Goal: Task Accomplishment & Management: Complete application form

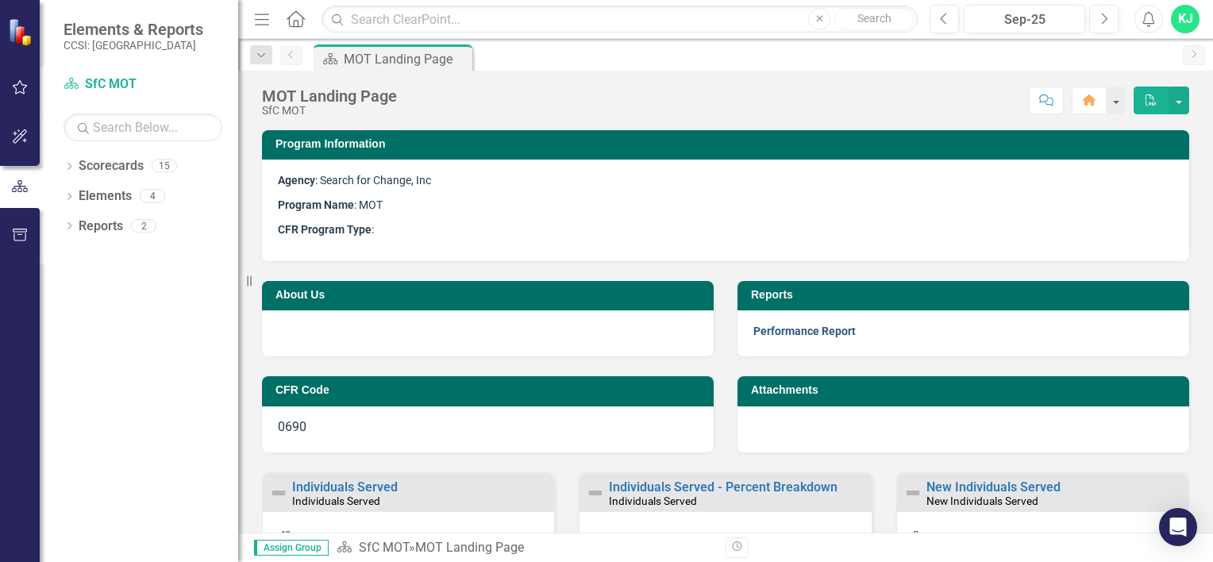
click at [794, 330] on link "Performance Report" at bounding box center [805, 331] width 102 height 13
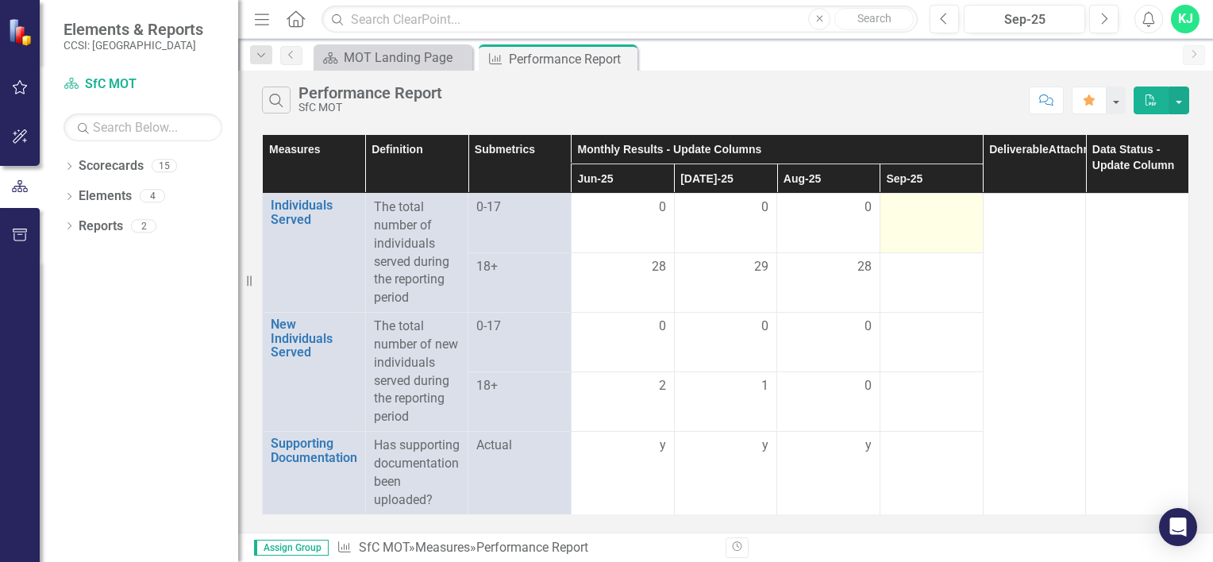
click at [924, 222] on td at bounding box center [931, 224] width 103 height 60
click at [907, 221] on td at bounding box center [931, 224] width 103 height 60
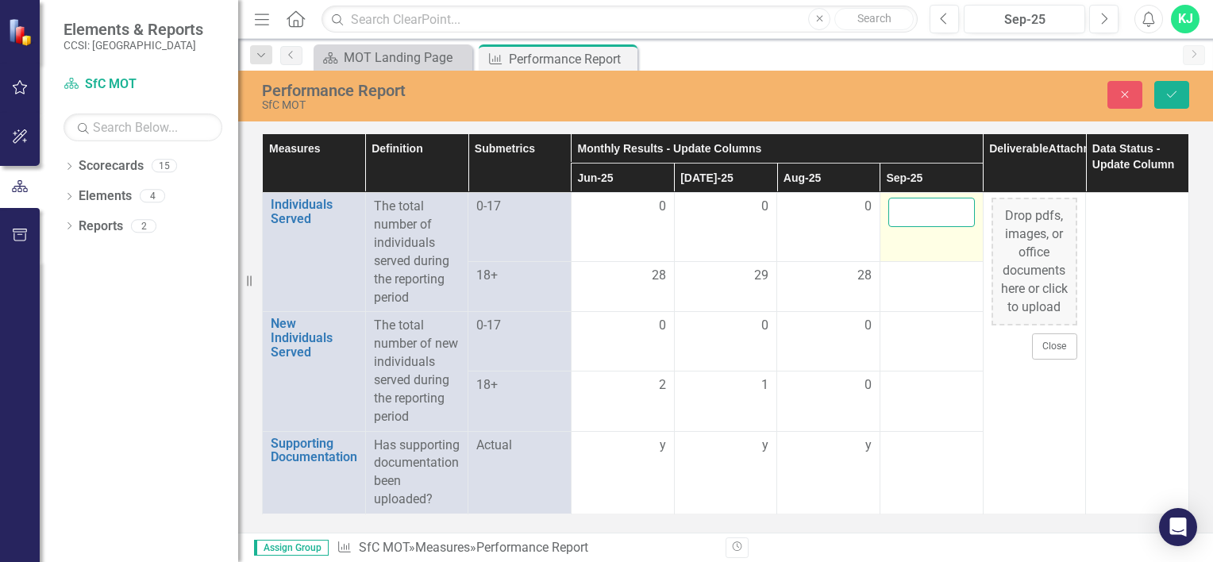
click at [905, 222] on input "number" at bounding box center [932, 212] width 87 height 29
type input "0"
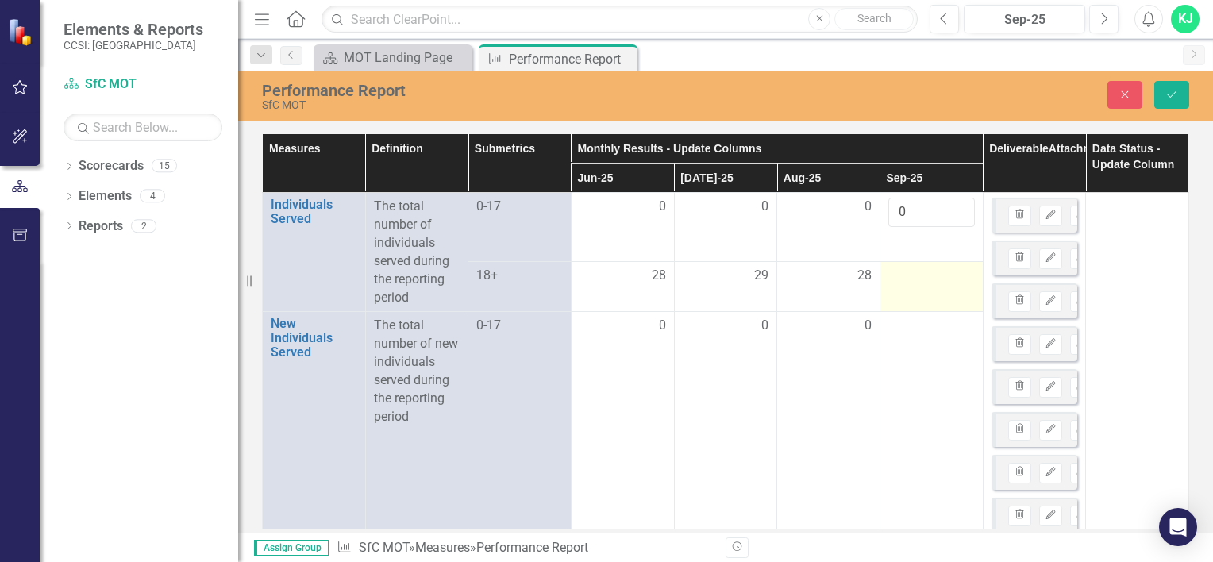
click at [912, 285] on td at bounding box center [931, 286] width 103 height 51
click at [912, 286] on td at bounding box center [931, 286] width 103 height 51
click at [909, 279] on input "number" at bounding box center [932, 271] width 87 height 29
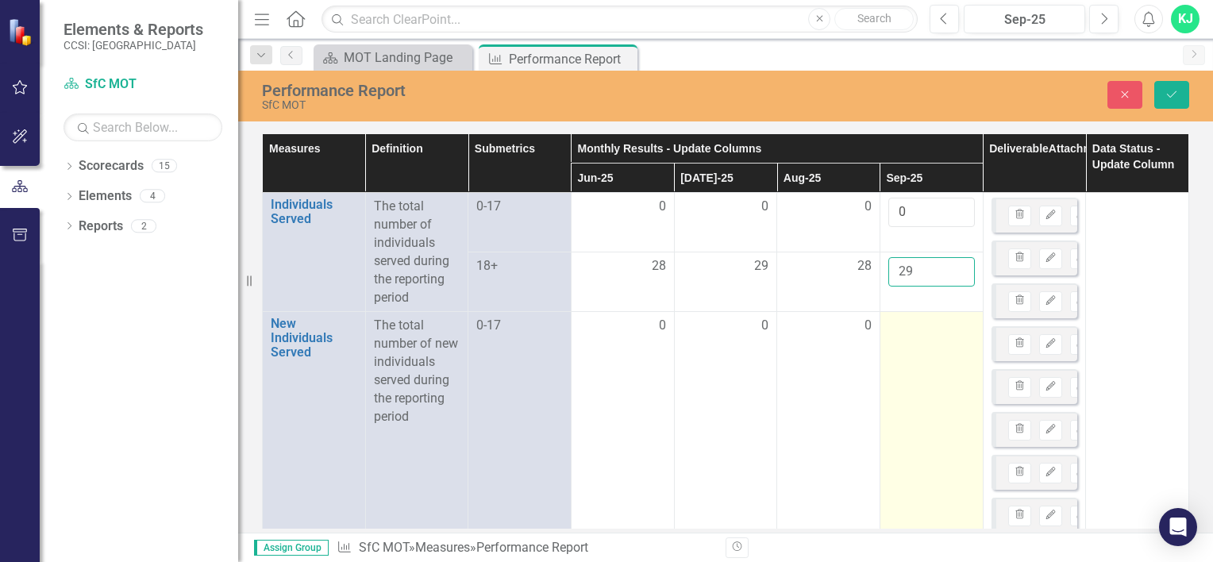
type input "29"
click at [912, 338] on input "number" at bounding box center [932, 331] width 87 height 29
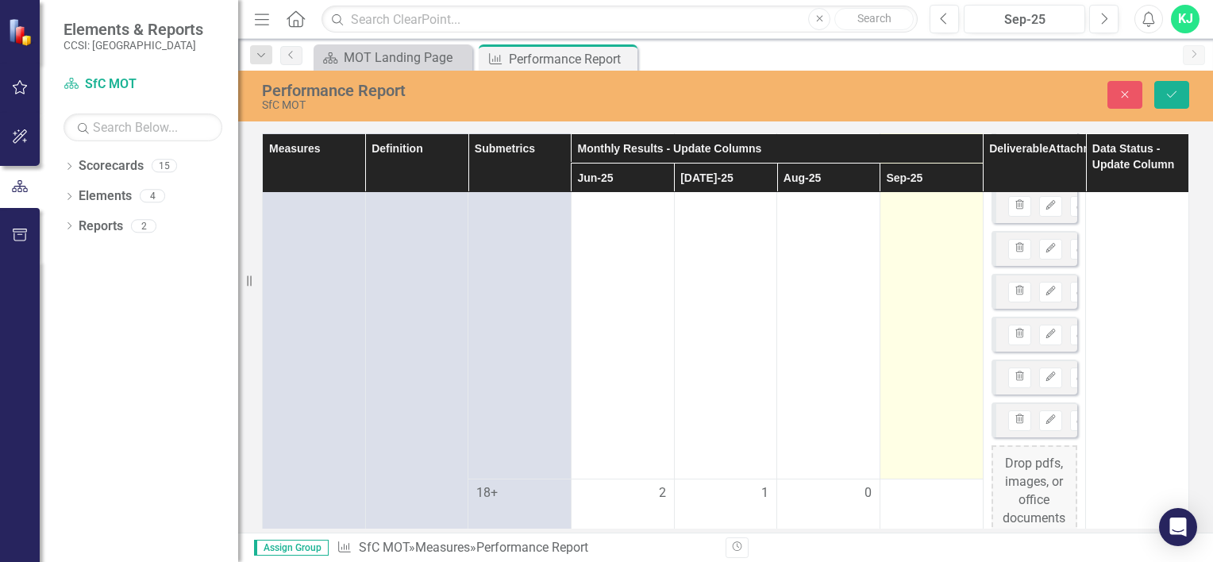
scroll to position [2167, 0]
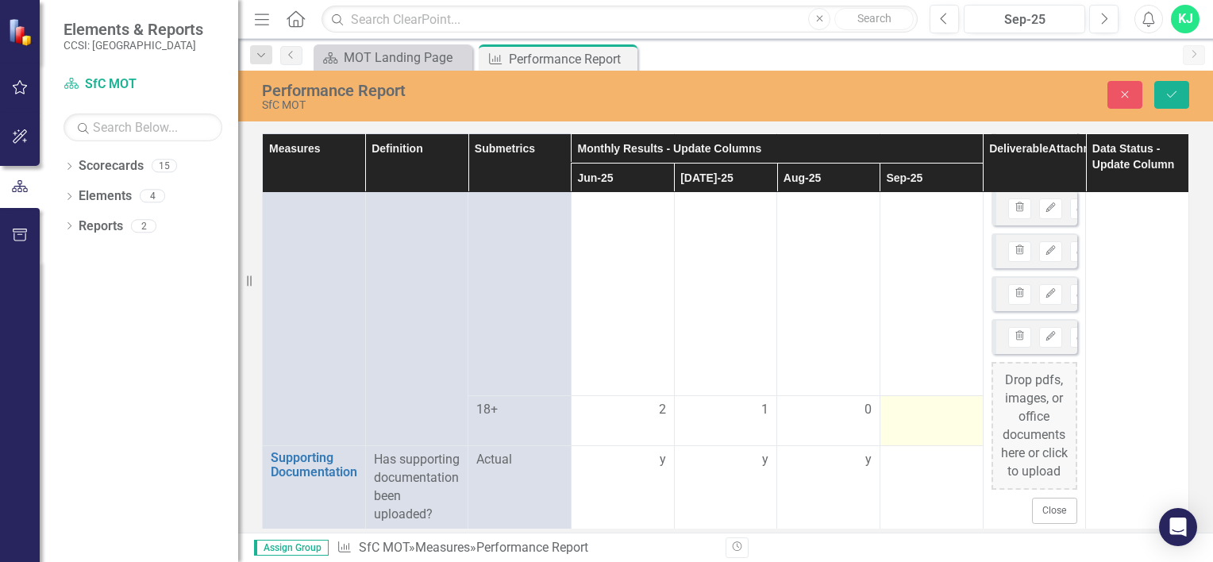
type input "0"
click at [895, 401] on div at bounding box center [932, 410] width 87 height 19
click at [894, 395] on input "number" at bounding box center [932, 405] width 87 height 29
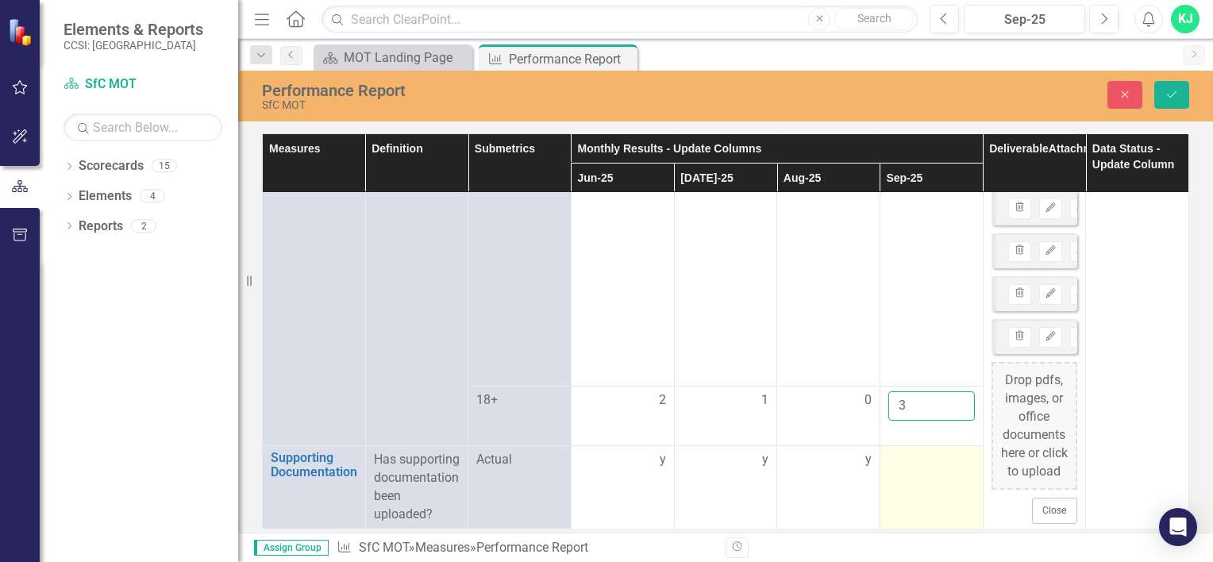
type input "3"
click at [899, 458] on td at bounding box center [931, 487] width 103 height 83
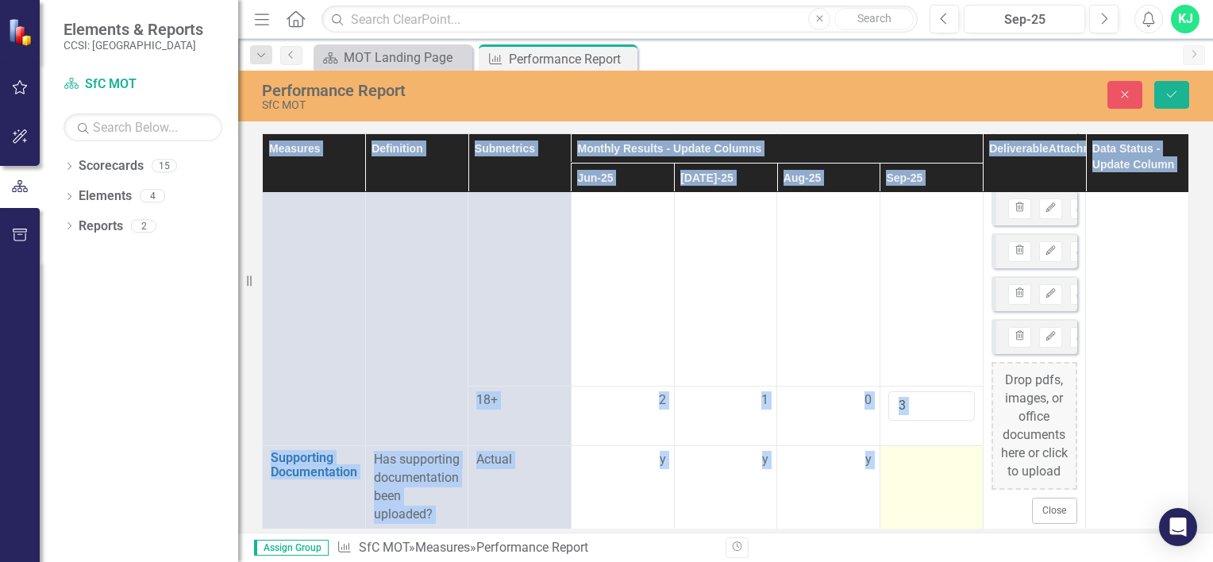
click at [899, 457] on td at bounding box center [931, 487] width 103 height 83
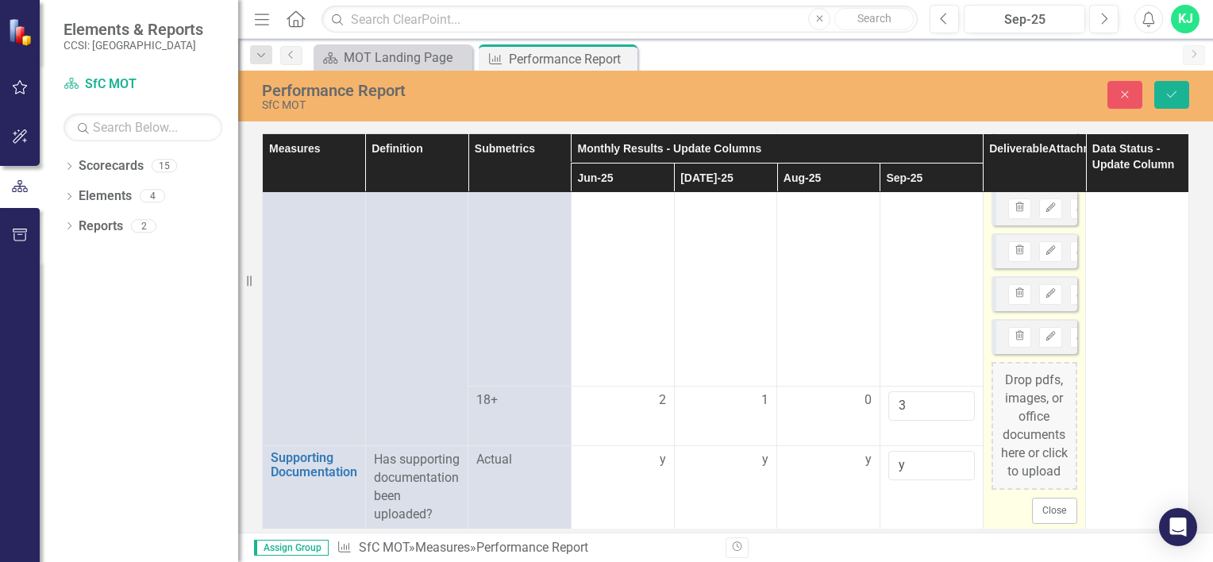
type input "y"
click at [1020, 394] on div "Drop pdfs, images, or office documents here or click to upload" at bounding box center [1035, 426] width 87 height 128
click at [1026, 410] on div "Drop pdfs, images, or office documents here or click to upload" at bounding box center [1035, 426] width 87 height 128
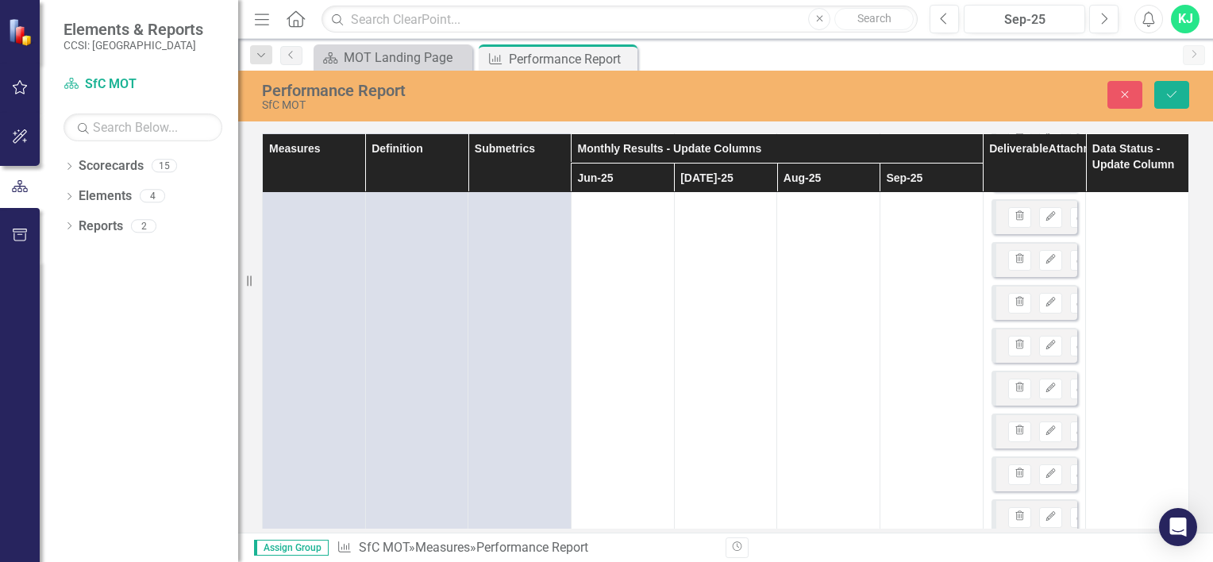
scroll to position [0, 0]
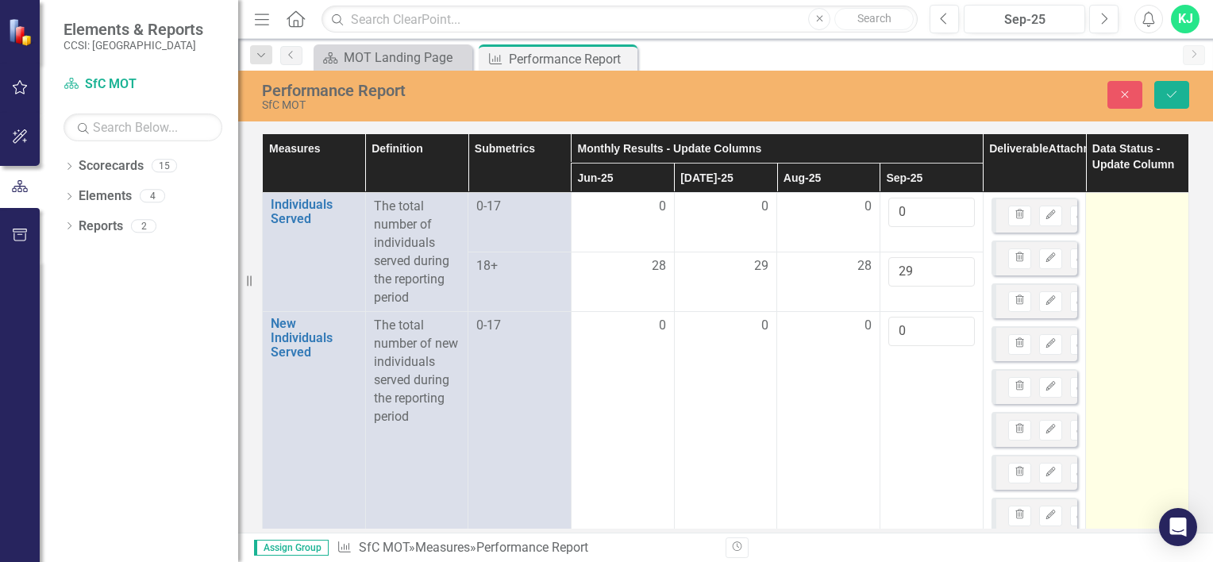
click at [1124, 212] on div at bounding box center [1137, 207] width 87 height 19
drag, startPoint x: 1124, startPoint y: 212, endPoint x: 1155, endPoint y: 210, distance: 30.3
click at [1158, 210] on icon "Expand" at bounding box center [1166, 212] width 16 height 13
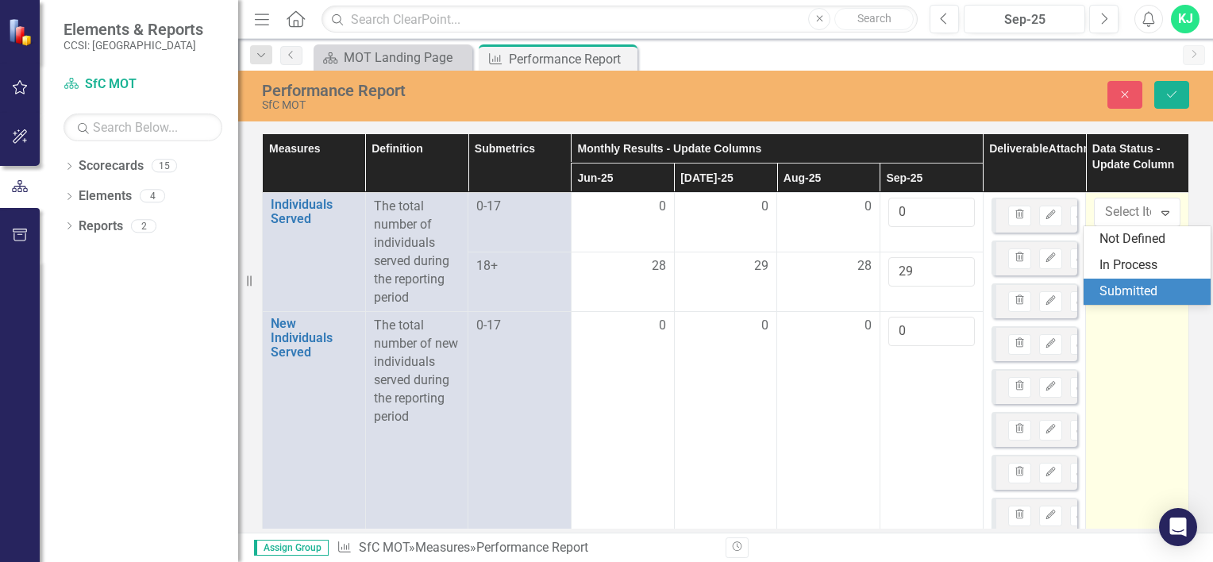
click at [1129, 290] on div "Submitted" at bounding box center [1151, 292] width 102 height 18
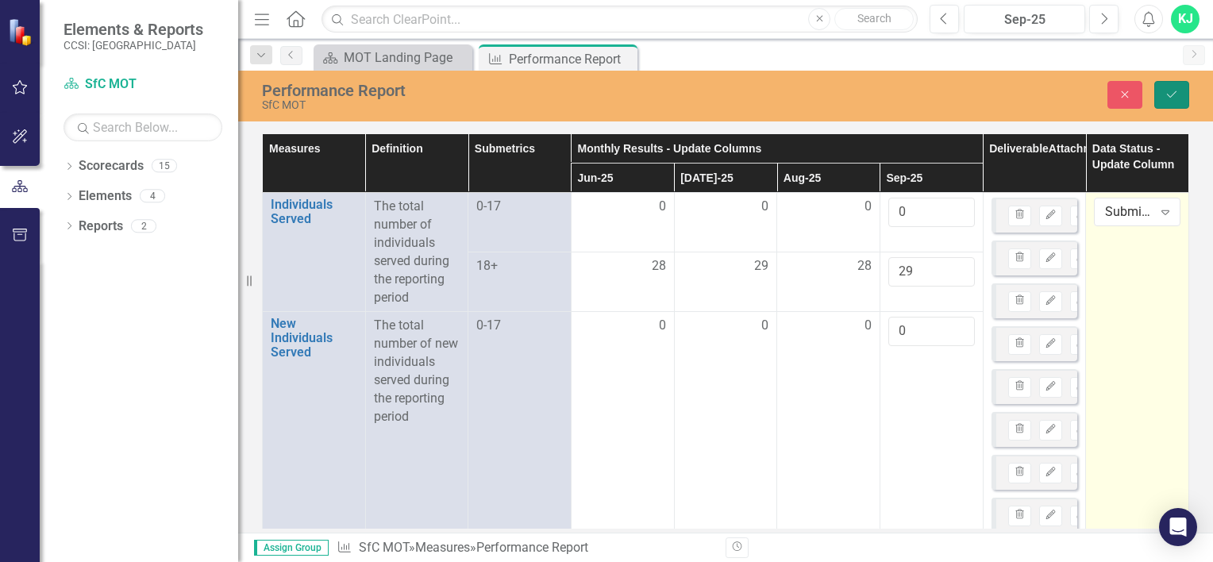
click at [1169, 93] on icon "Save" at bounding box center [1172, 94] width 14 height 11
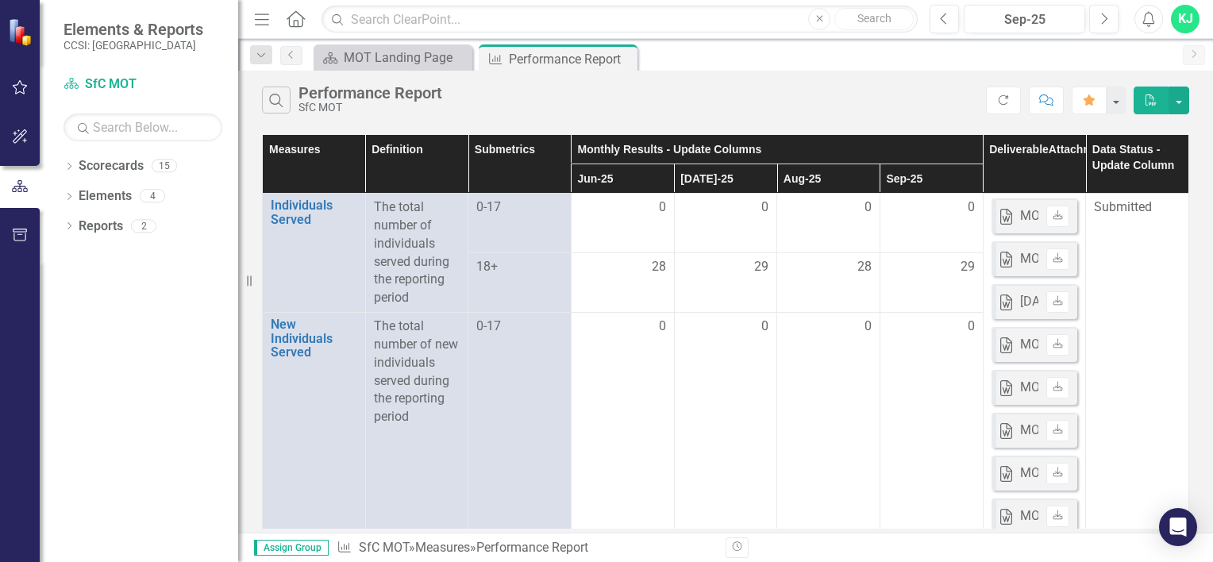
click at [1186, 12] on div "KJ" at bounding box center [1185, 19] width 29 height 29
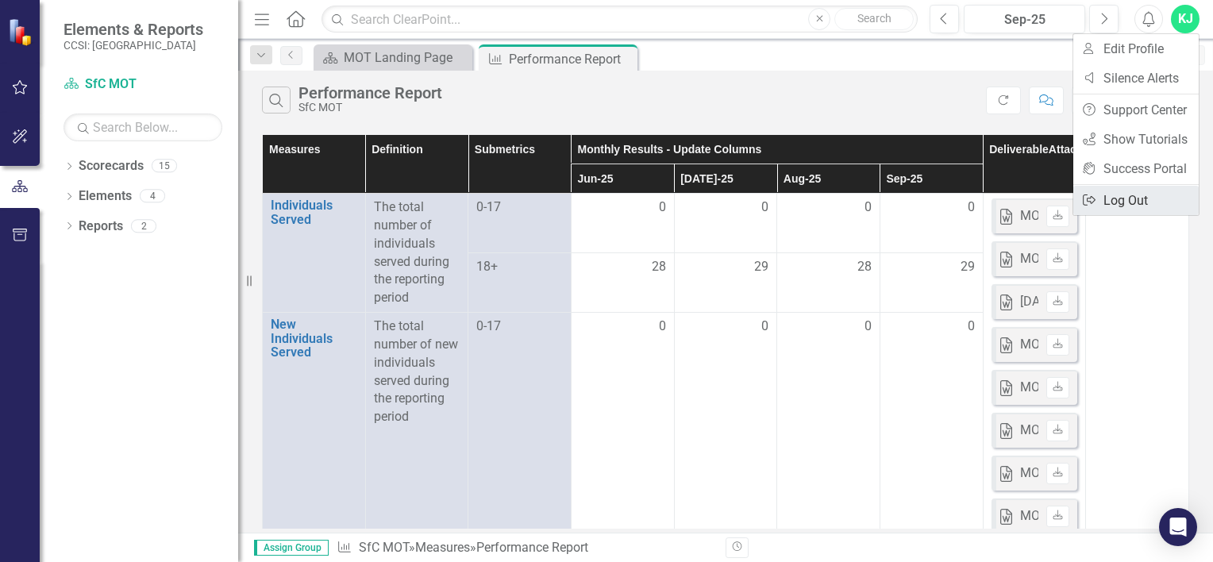
click at [1101, 203] on link "Logout Log Out" at bounding box center [1136, 200] width 125 height 29
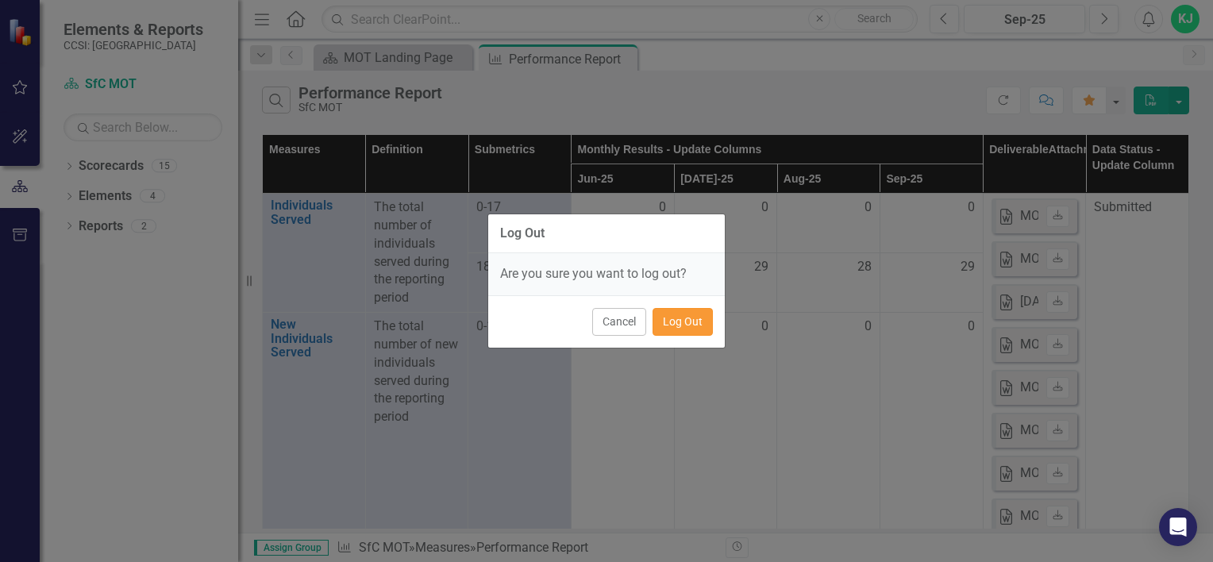
click at [696, 315] on button "Log Out" at bounding box center [683, 322] width 60 height 28
